Goal: Check status: Check status

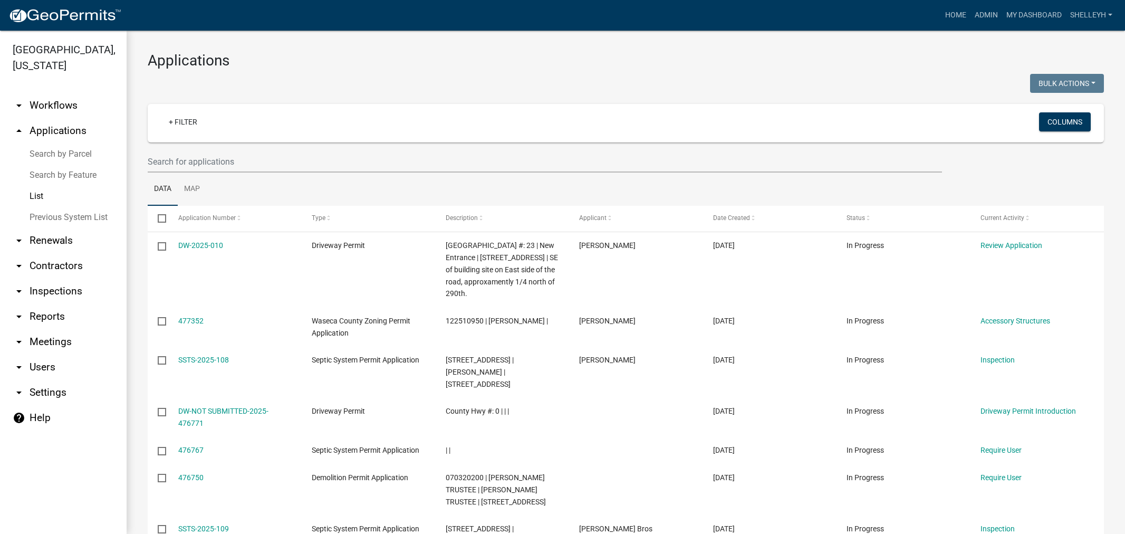
select select "1: 25"
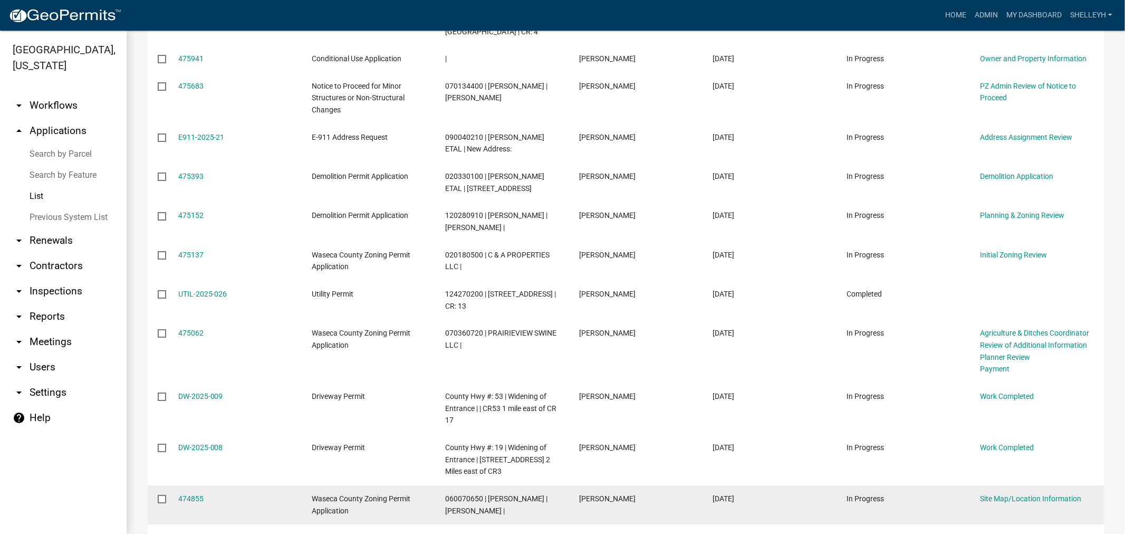
scroll to position [645, 0]
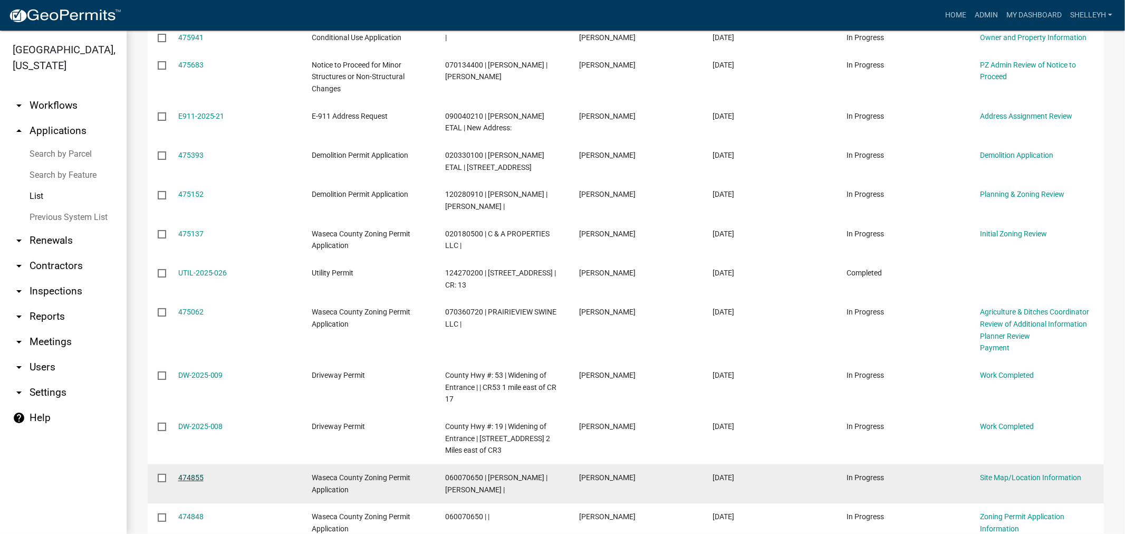
click at [195, 473] on link "474855" at bounding box center [190, 477] width 25 height 8
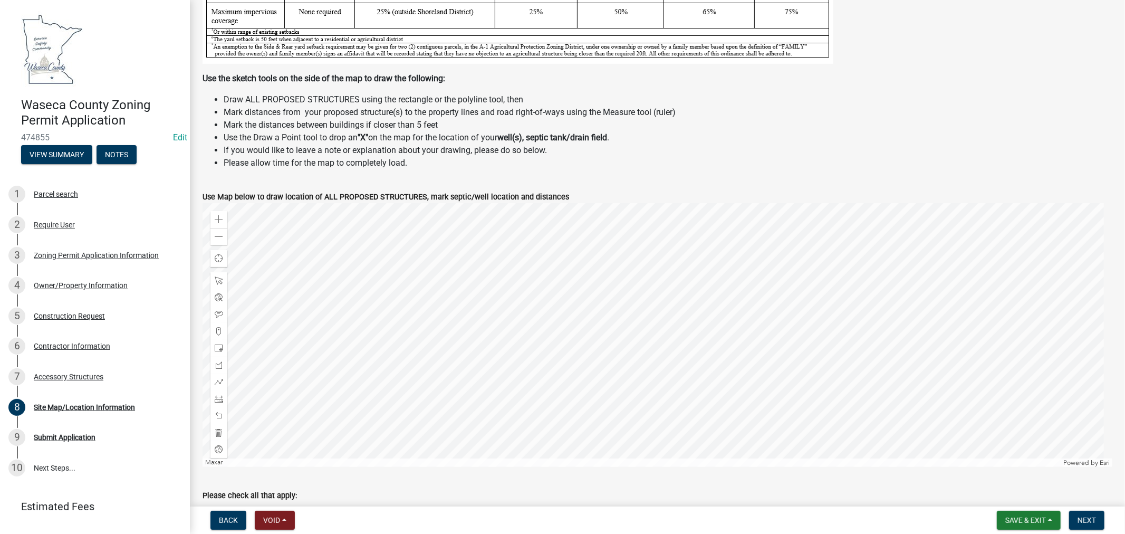
scroll to position [293, 0]
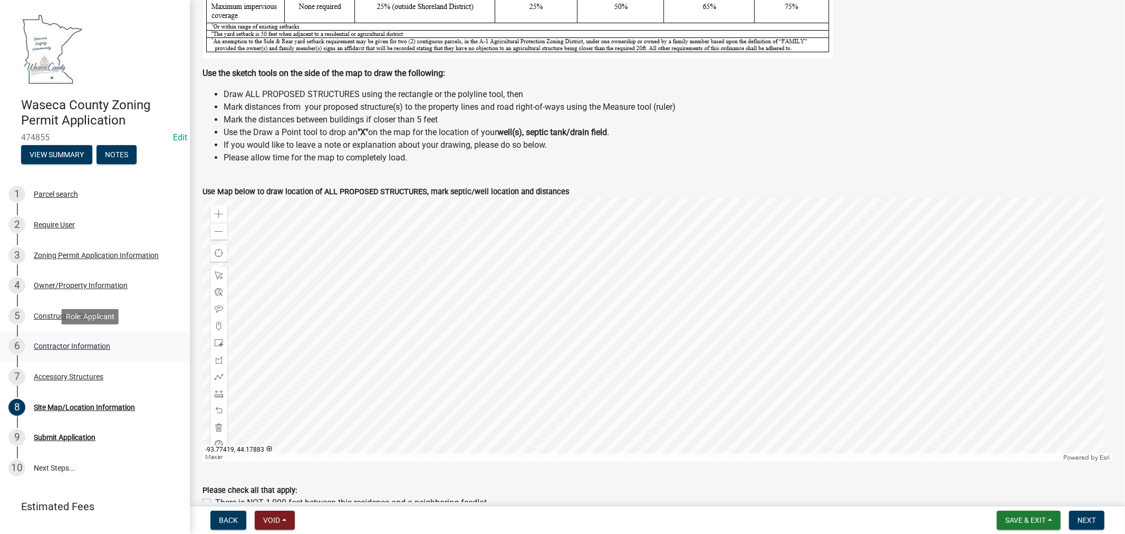
click at [69, 345] on div "Contractor Information" at bounding box center [72, 345] width 76 height 7
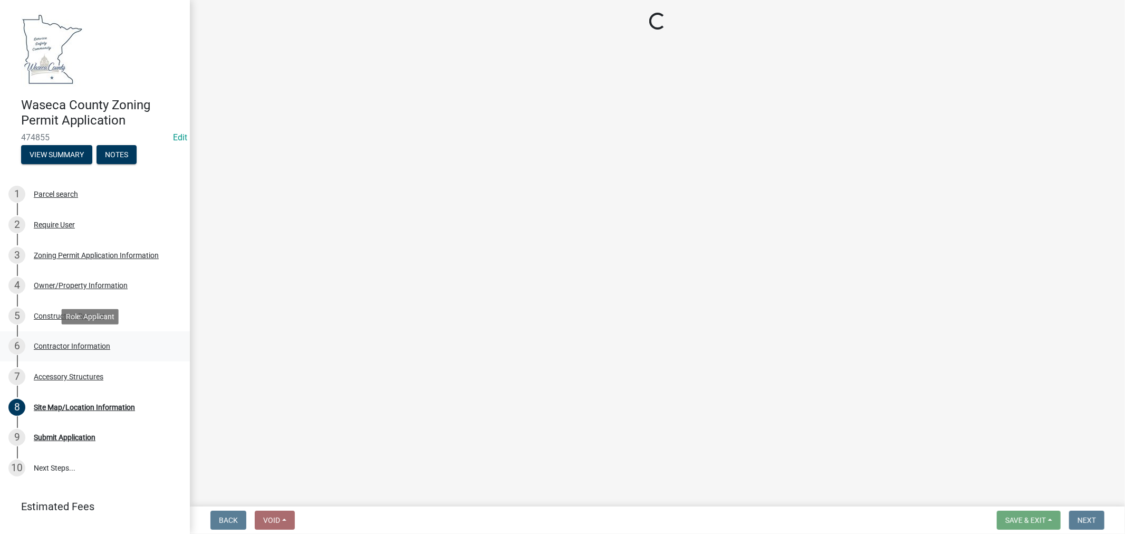
scroll to position [0, 0]
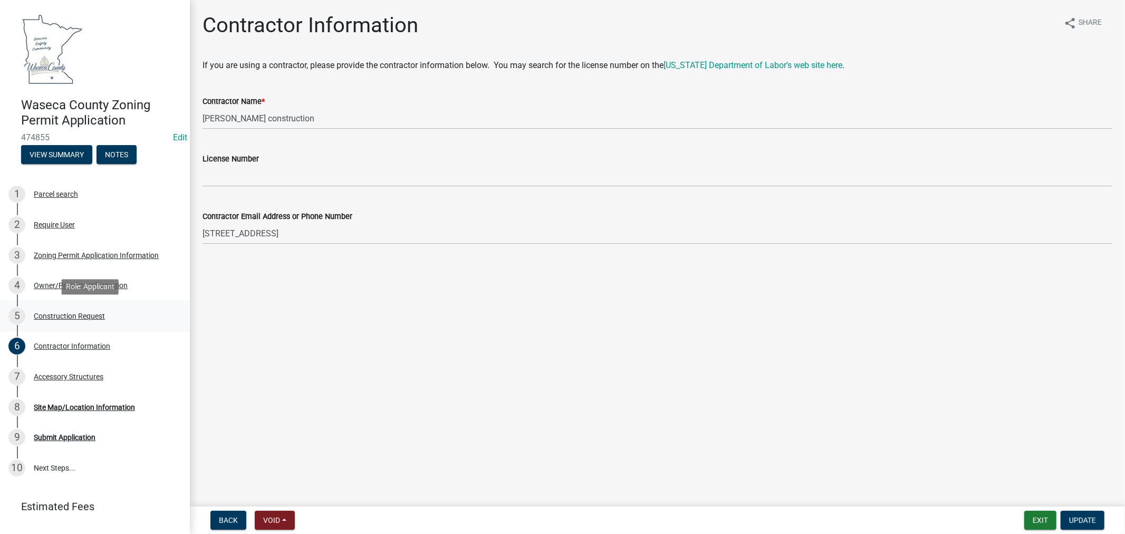
click at [90, 317] on div "Construction Request" at bounding box center [69, 315] width 71 height 7
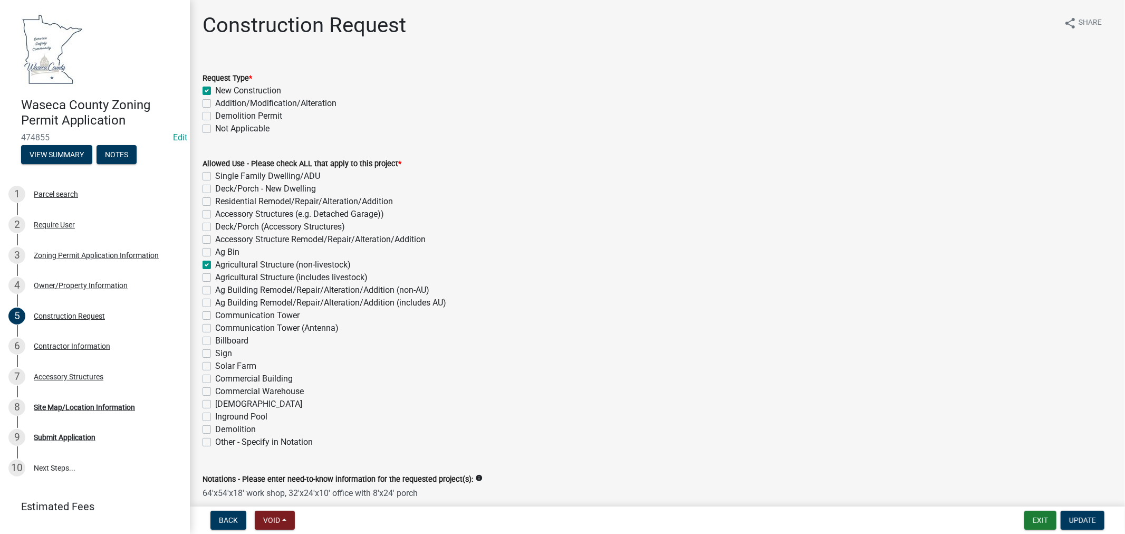
scroll to position [234, 0]
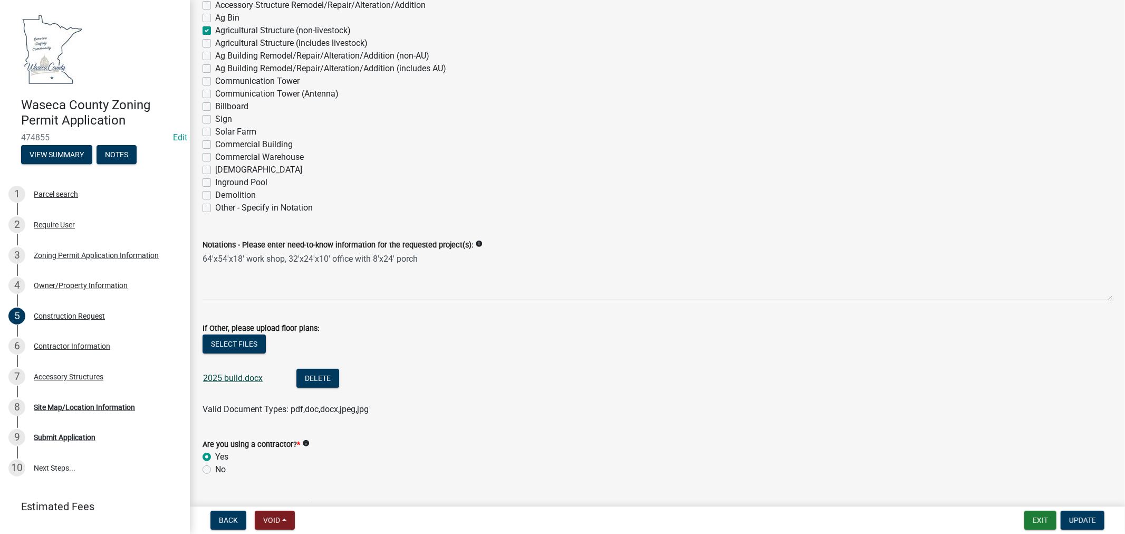
click at [228, 379] on link "2025 build.docx" at bounding box center [233, 378] width 60 height 10
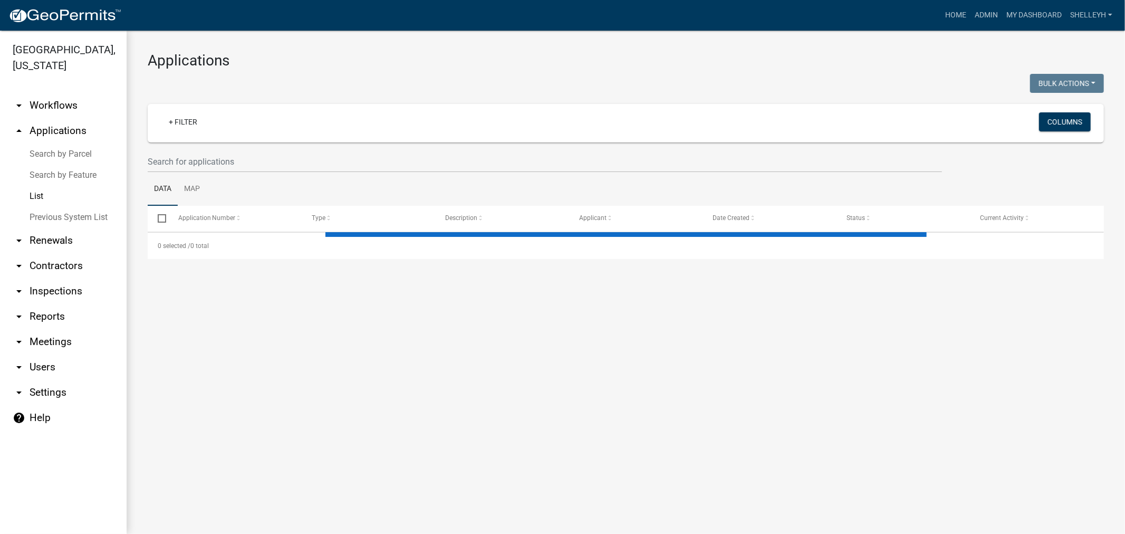
select select "1: 25"
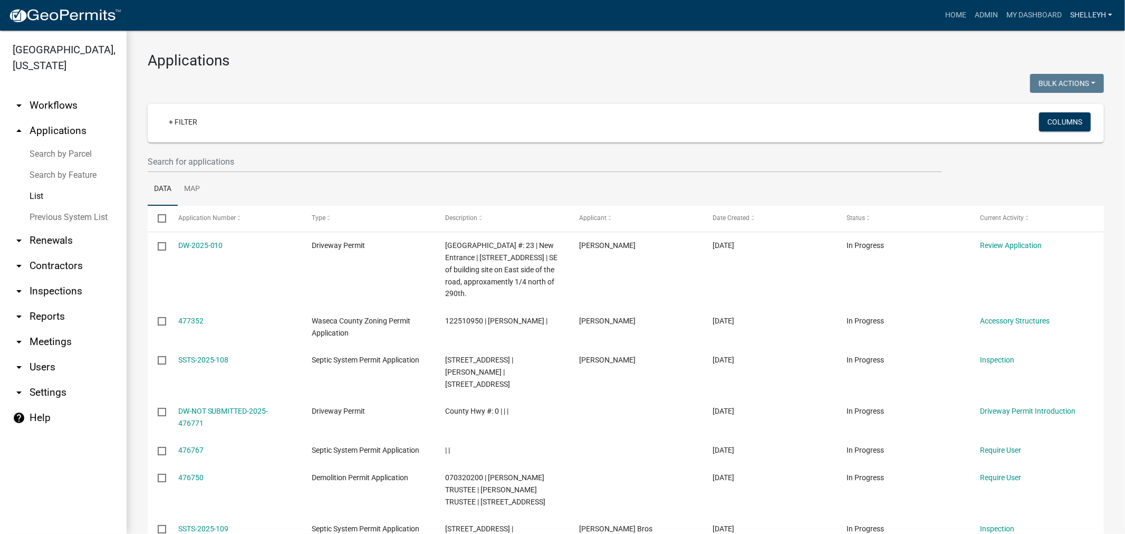
click at [1083, 14] on link "shelleyh" at bounding box center [1091, 15] width 51 height 20
click at [1063, 101] on link "Logout" at bounding box center [1074, 102] width 84 height 25
